Goal: Task Accomplishment & Management: Manage account settings

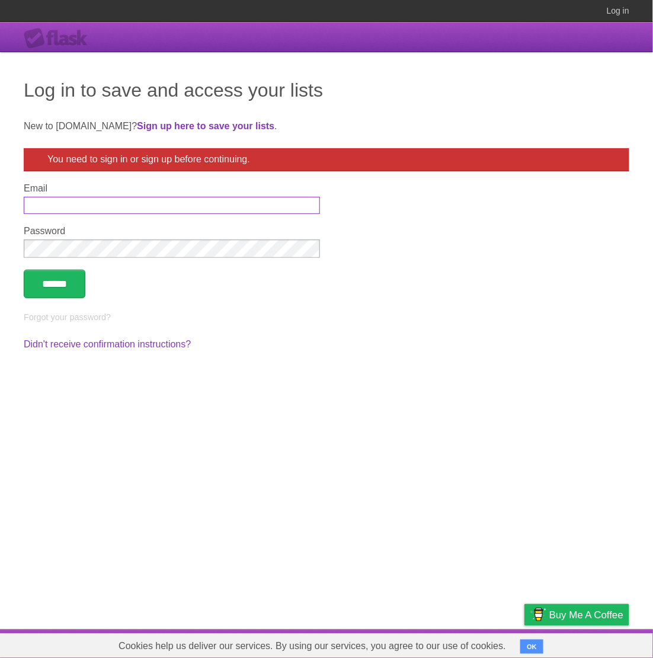
type input "**********"
click at [75, 292] on input "******" at bounding box center [55, 284] width 62 height 28
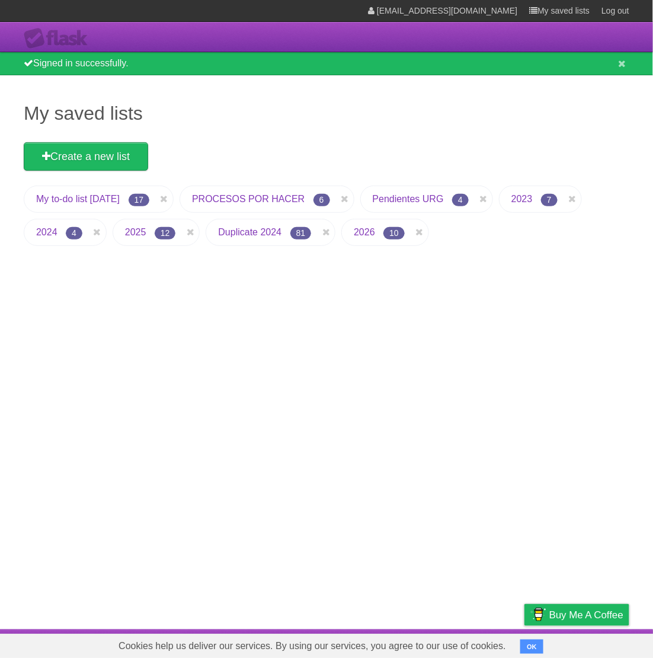
click at [133, 233] on link "2025" at bounding box center [135, 232] width 21 height 10
